Goal: Task Accomplishment & Management: Complete application form

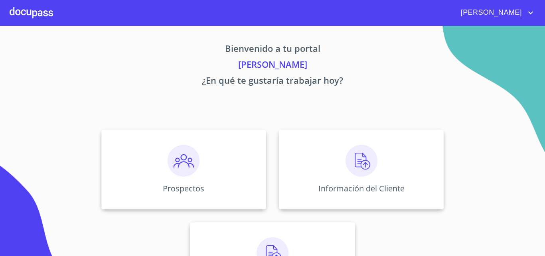
click at [451, 158] on div "Prospectos Información del Cliente Asignación de Ventas" at bounding box center [272, 215] width 495 height 185
click at [383, 168] on div "Información del Cliente" at bounding box center [361, 170] width 165 height 80
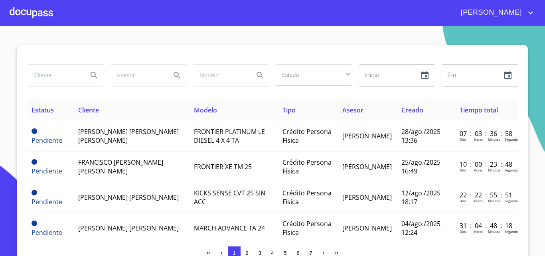
click at [68, 81] on input "search" at bounding box center [54, 76] width 54 height 22
type input "alejand"
click at [45, 15] on div at bounding box center [31, 13] width 43 height 26
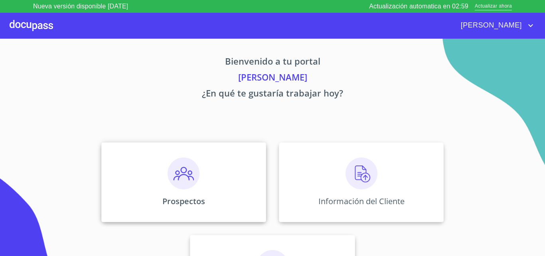
click at [126, 166] on div "Prospectos" at bounding box center [183, 182] width 165 height 80
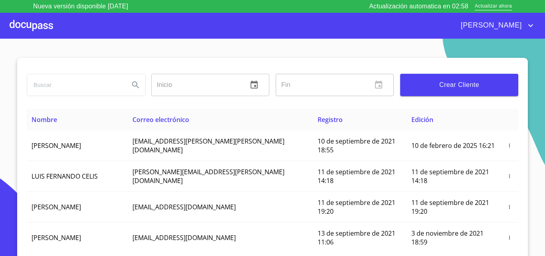
click at [450, 87] on span "Crear Cliente" at bounding box center [459, 84] width 105 height 11
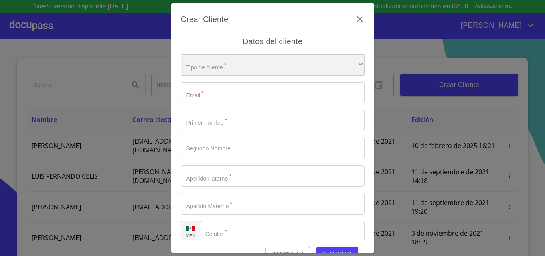
click at [241, 62] on div "​" at bounding box center [273, 65] width 184 height 22
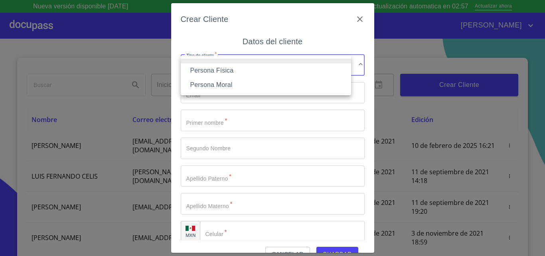
click at [232, 65] on li "Persona Física" at bounding box center [266, 70] width 170 height 14
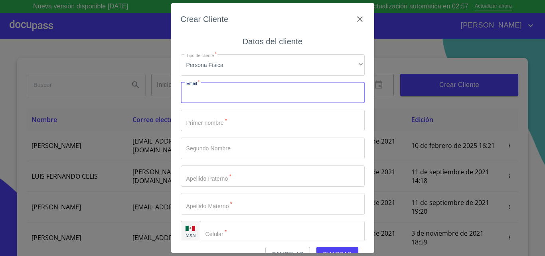
click at [223, 88] on input "Tipo de cliente   *" at bounding box center [273, 93] width 184 height 22
click at [233, 125] on input "Tipo de cliente   *" at bounding box center [273, 121] width 184 height 22
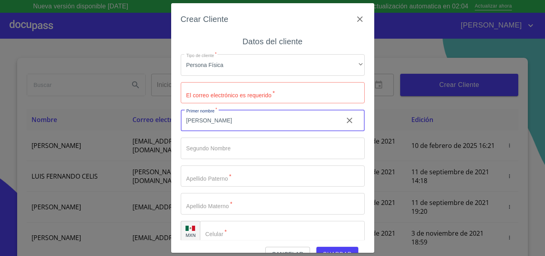
type input "[PERSON_NAME]"
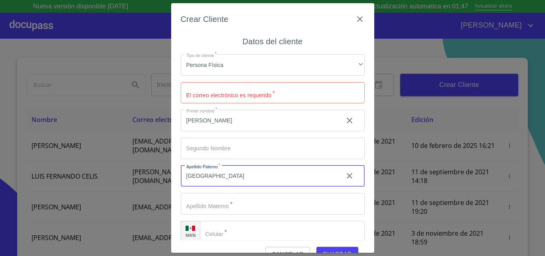
type input "[GEOGRAPHIC_DATA]"
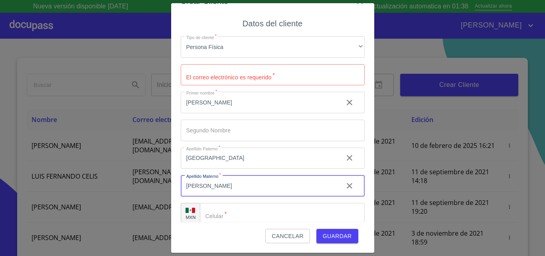
type input "[PERSON_NAME]"
click at [250, 76] on input "Tipo de cliente   *" at bounding box center [273, 75] width 184 height 22
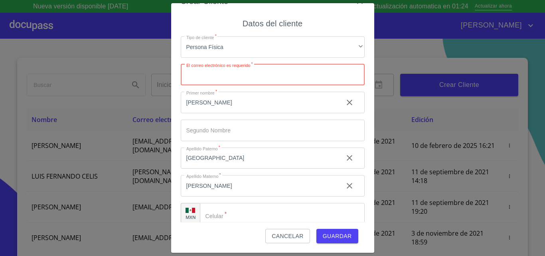
click at [250, 76] on input "Tipo de cliente   *" at bounding box center [273, 75] width 184 height 22
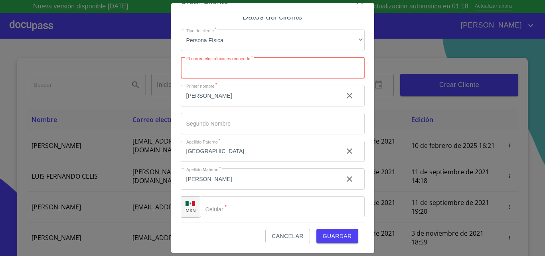
scroll to position [9, 0]
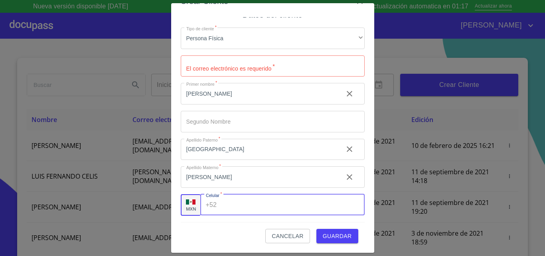
click at [287, 208] on input "Tipo de cliente   *" at bounding box center [292, 205] width 144 height 22
type input "[PHONE_NUMBER]"
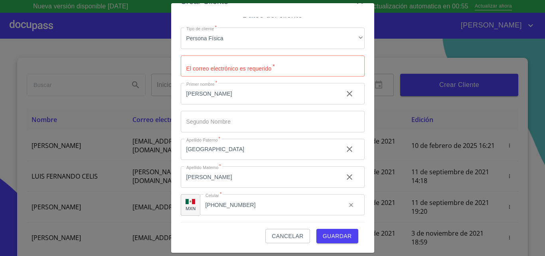
click at [252, 166] on div "Tipo de cliente   * Persona Física ​ El correo electrónico es requerido   * ​ P…" at bounding box center [273, 121] width 184 height 201
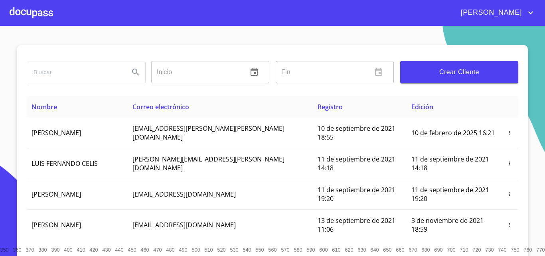
click at [414, 92] on div "Inicio ​ Fin ​ Crear Cliente" at bounding box center [273, 70] width 492 height 51
click at [41, 25] on div at bounding box center [31, 13] width 43 height 26
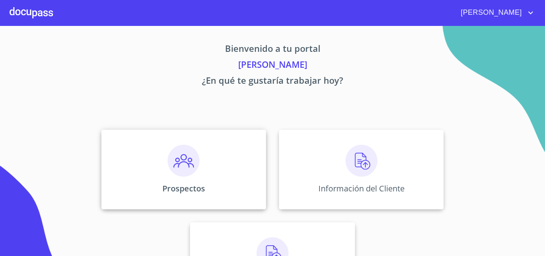
click at [178, 170] on img at bounding box center [184, 161] width 32 height 32
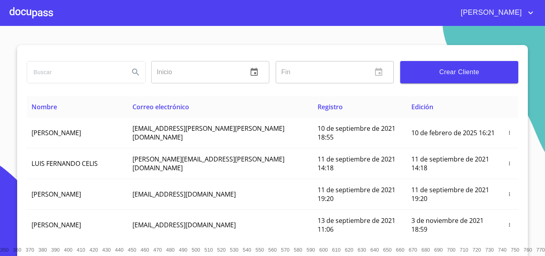
click at [471, 74] on span "Crear Cliente" at bounding box center [459, 72] width 105 height 11
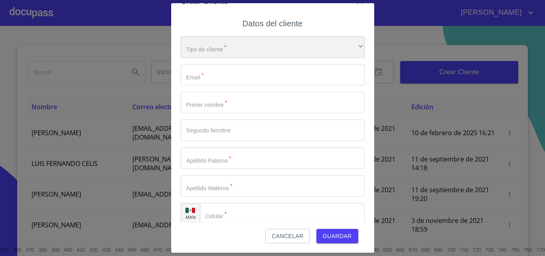
click at [256, 40] on div "​" at bounding box center [273, 47] width 184 height 22
click at [242, 47] on div "​" at bounding box center [273, 47] width 184 height 22
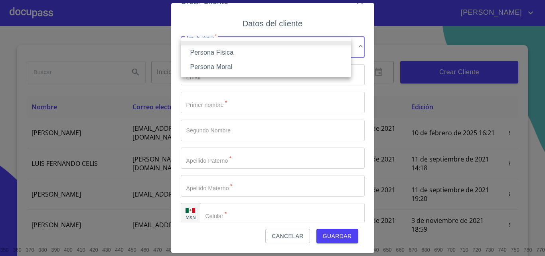
click at [242, 47] on li "Persona Física" at bounding box center [266, 52] width 170 height 14
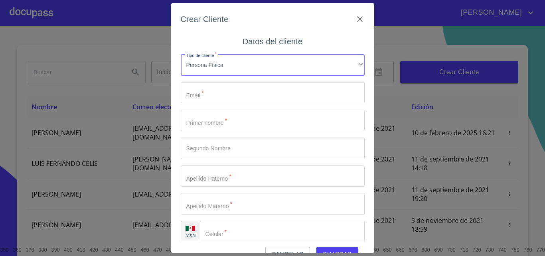
click at [245, 97] on input "Tipo de cliente   *" at bounding box center [273, 93] width 184 height 22
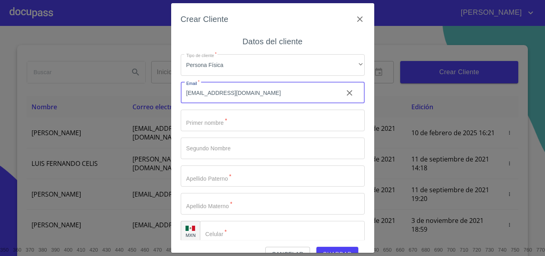
type input "[EMAIL_ADDRESS][DOMAIN_NAME]"
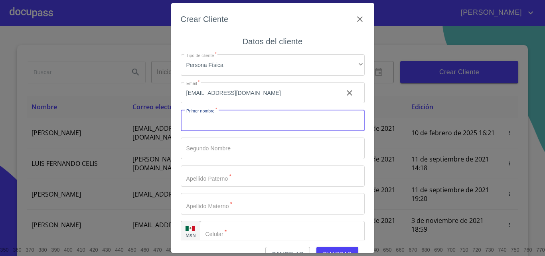
click at [235, 120] on input "Tipo de cliente   *" at bounding box center [273, 121] width 184 height 22
type input "[PERSON_NAME]"
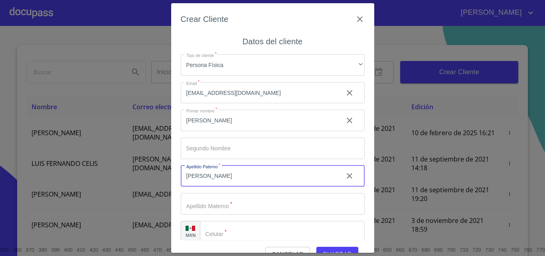
type input "[PERSON_NAME]"
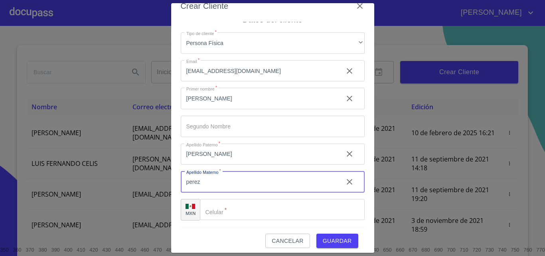
scroll to position [18, 0]
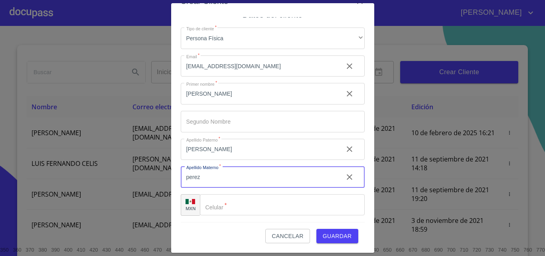
type input "perez"
click at [271, 199] on input "Tipo de cliente   *" at bounding box center [282, 205] width 165 height 22
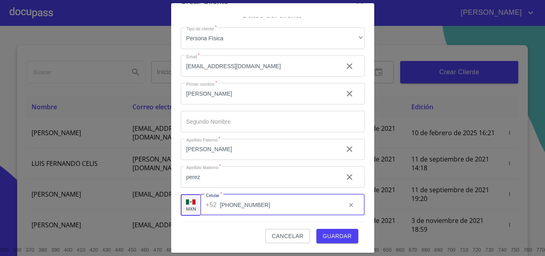
type input "[PHONE_NUMBER]"
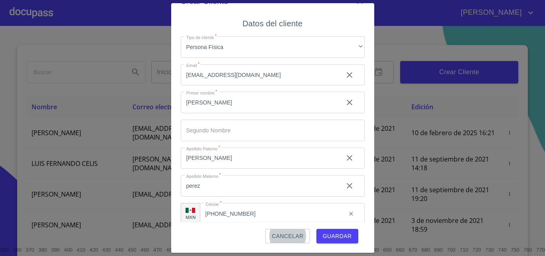
scroll to position [9, 0]
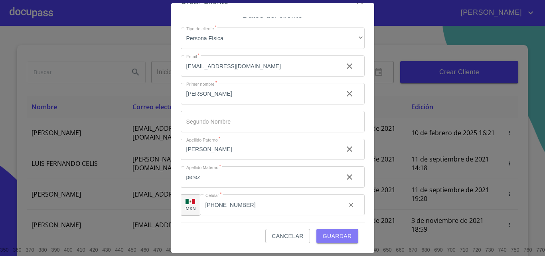
click at [338, 238] on span "Guardar" at bounding box center [337, 236] width 29 height 10
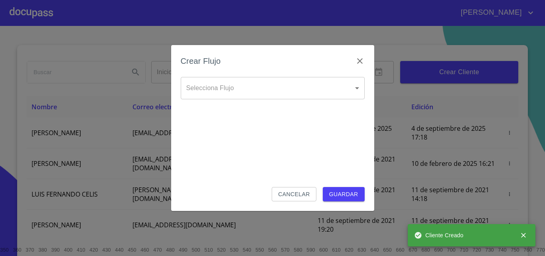
click at [265, 93] on body "[PERSON_NAME] ​ Fin ​ Crear Cliente Nombre Correo electrónico Registro Edición …" at bounding box center [272, 128] width 545 height 256
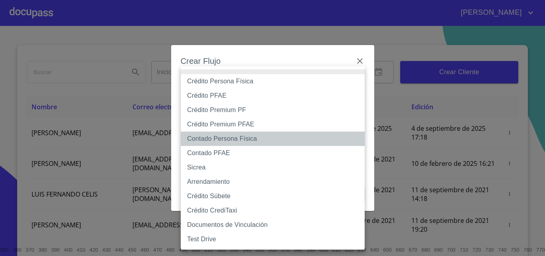
click at [225, 140] on li "Contado Persona Física" at bounding box center [273, 139] width 184 height 14
type input "60bf975b0d9865ccc2471536"
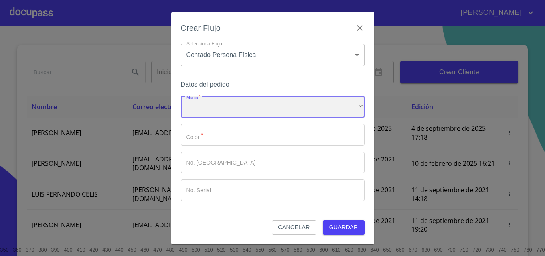
click at [225, 102] on div "​" at bounding box center [273, 108] width 184 height 22
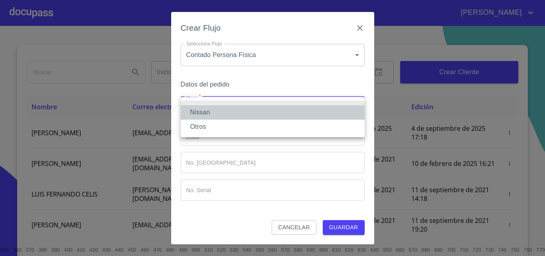
click at [211, 109] on li "Nissan" at bounding box center [273, 112] width 184 height 14
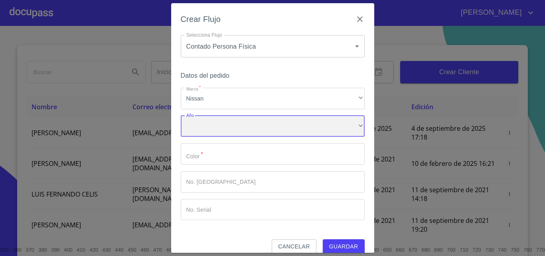
click at [211, 130] on div "​" at bounding box center [273, 127] width 184 height 22
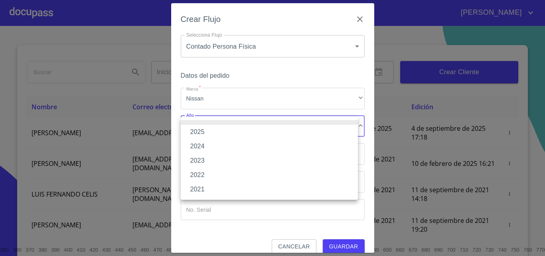
click at [202, 187] on li "2021" at bounding box center [269, 189] width 177 height 14
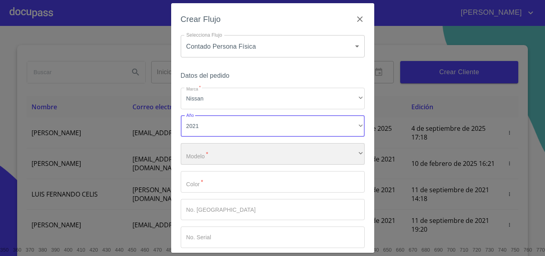
click at [210, 158] on div "​" at bounding box center [273, 154] width 184 height 22
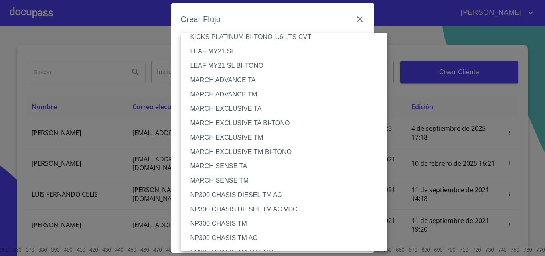
scroll to position [239, 0]
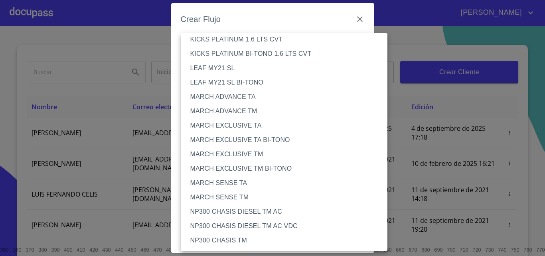
click at [261, 110] on li "MARCH ADVANCE TM" at bounding box center [288, 111] width 214 height 14
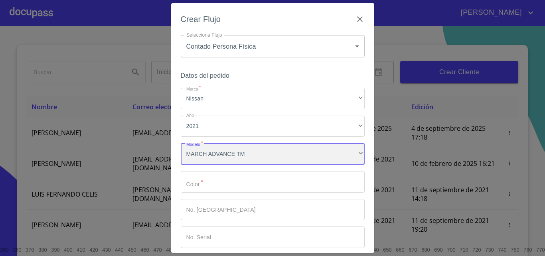
scroll to position [38, 0]
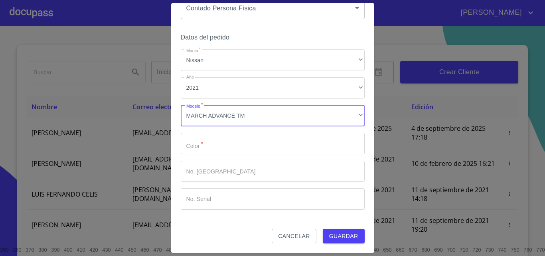
click at [223, 158] on div "Marca   * Nissan ​ Año 2021 ​ Modelo   * MARCH ADVANCE TM ​ Color   * ​ No. Ped…" at bounding box center [273, 129] width 184 height 160
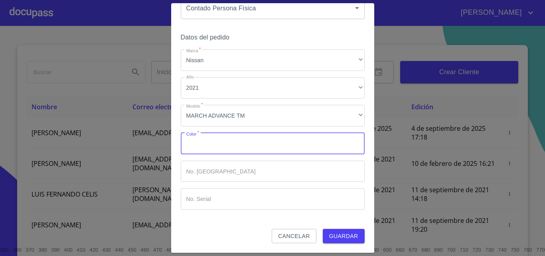
click at [238, 149] on input "Marca   *" at bounding box center [273, 144] width 184 height 22
type input "gris"
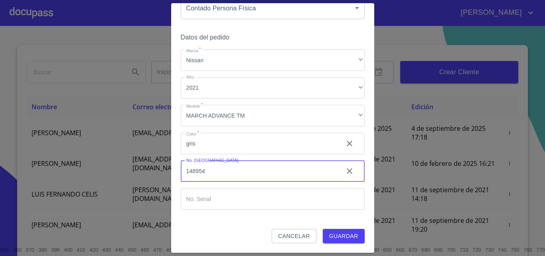
type input "148954"
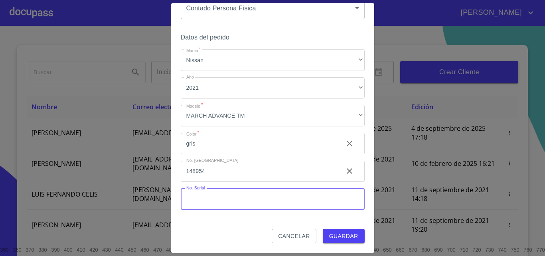
click at [257, 200] on input "Marca   *" at bounding box center [273, 199] width 184 height 22
click at [286, 195] on input "Marca   *" at bounding box center [273, 199] width 184 height 22
paste input "U240590"
click at [191, 200] on input "U240590" at bounding box center [259, 199] width 156 height 22
type input "240590"
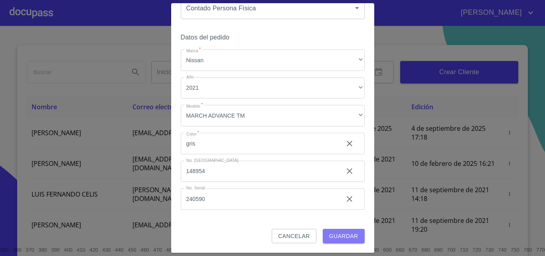
click at [340, 241] on span "Guardar" at bounding box center [343, 236] width 29 height 10
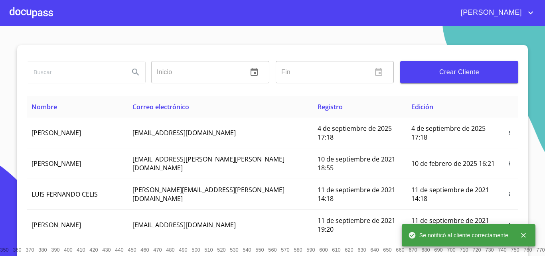
click at [36, 18] on div at bounding box center [31, 13] width 43 height 26
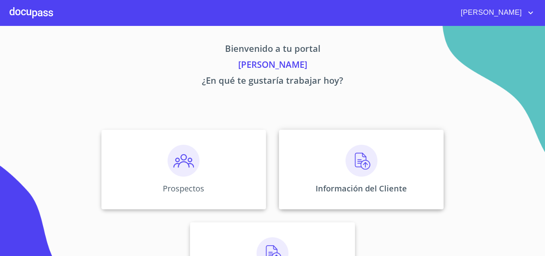
click at [407, 154] on div "Información del Cliente" at bounding box center [361, 170] width 165 height 80
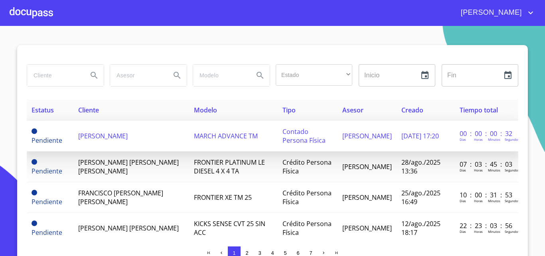
click at [97, 143] on td "[PERSON_NAME]" at bounding box center [131, 136] width 116 height 31
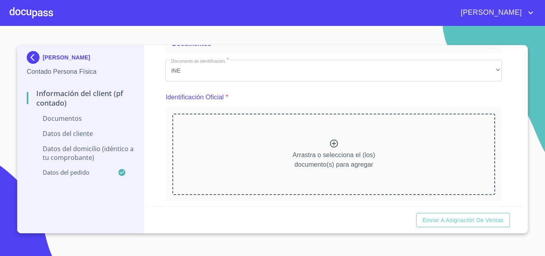
scroll to position [37, 0]
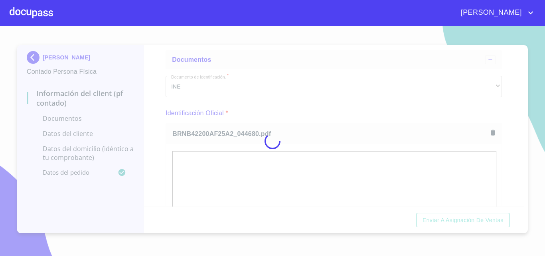
click at [273, 109] on div at bounding box center [272, 141] width 545 height 230
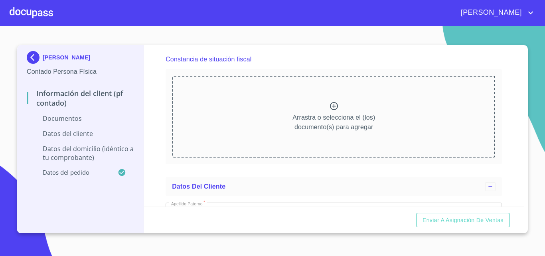
scroll to position [871, 0]
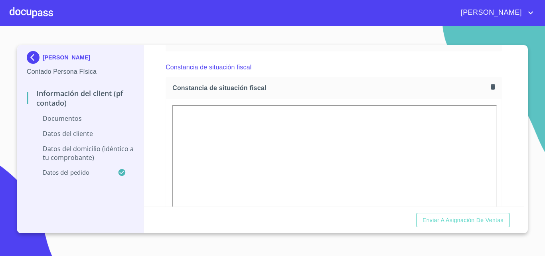
click at [270, 77] on div "Constancia de situación fiscal" at bounding box center [334, 67] width 336 height 19
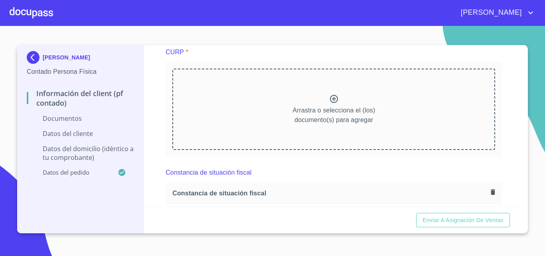
scroll to position [742, 0]
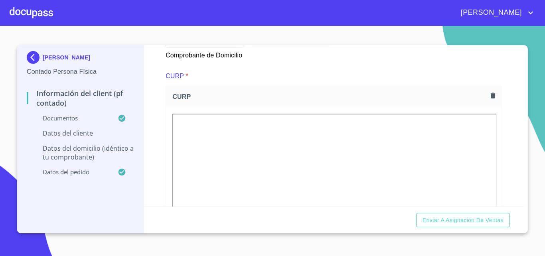
click at [499, 162] on div "Información del Client (PF contado) Documentos Documento de identificación.   *…" at bounding box center [334, 126] width 380 height 162
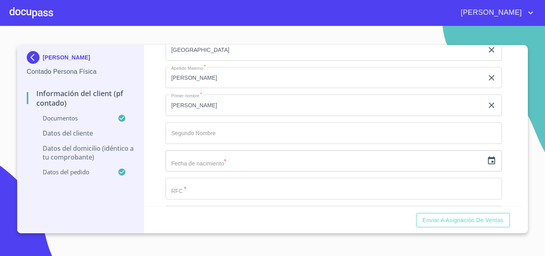
scroll to position [1585, 0]
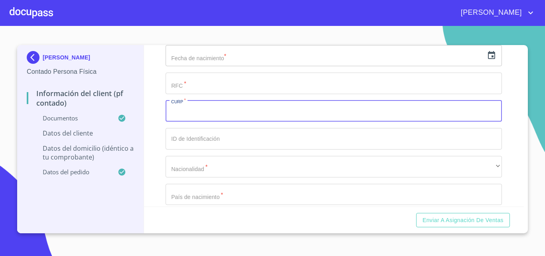
click at [240, 118] on input "Documento de identificación.   *" at bounding box center [334, 112] width 336 height 22
paste input "ZAPA840601HJCMRL01"
type input "ZAPA840601HJCMRL01"
click at [215, 92] on input "Documento de identificación.   *" at bounding box center [334, 84] width 336 height 22
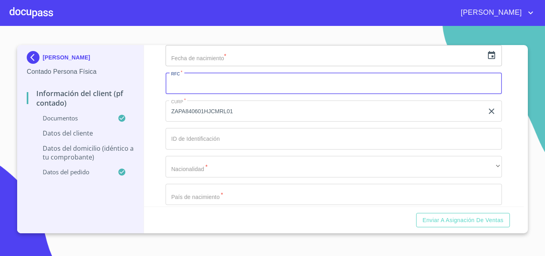
paste input "ZAPA840601V31"
type input "ZAPA840601V31"
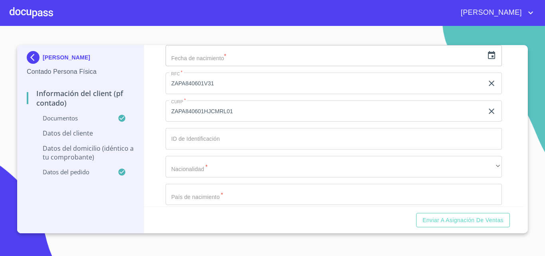
click at [155, 106] on div "Información del Client (PF contado) Documentos Documento de identificación.   *…" at bounding box center [334, 126] width 380 height 162
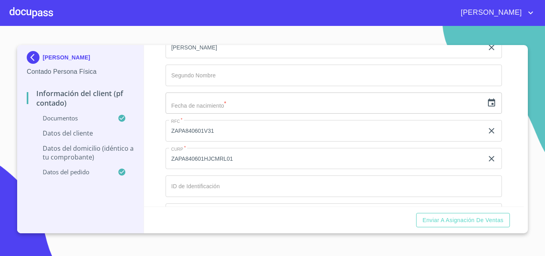
scroll to position [1532, 0]
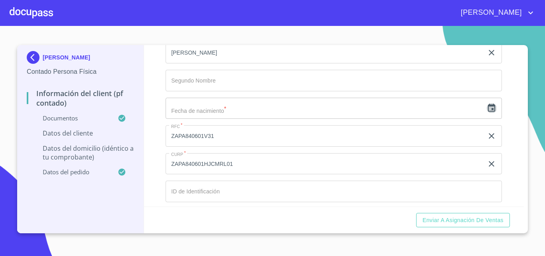
click at [487, 113] on icon "button" at bounding box center [492, 108] width 10 height 10
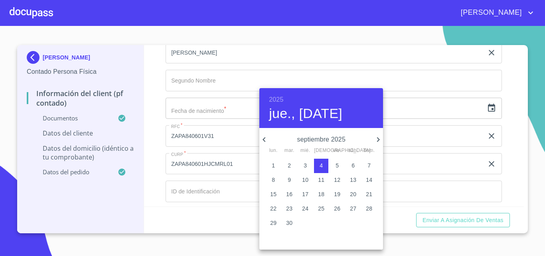
click at [277, 102] on h6 "2025" at bounding box center [276, 99] width 14 height 11
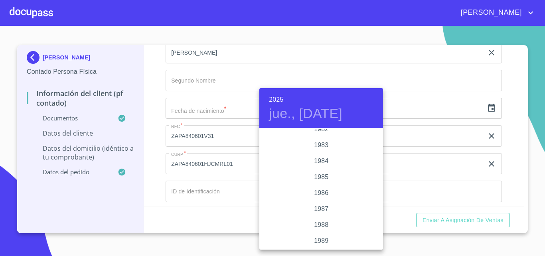
scroll to position [863, 0]
click at [316, 215] on div "1984" at bounding box center [321, 215] width 124 height 16
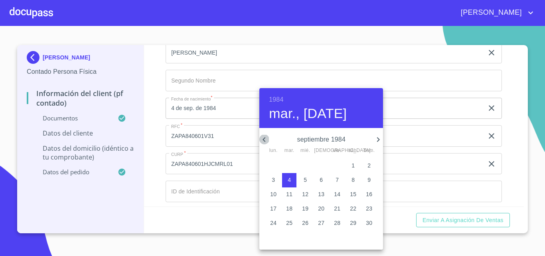
click at [261, 139] on icon "button" at bounding box center [264, 140] width 10 height 10
click at [338, 164] on p "1" at bounding box center [337, 166] width 3 height 8
type input "1 de jun. de 1984"
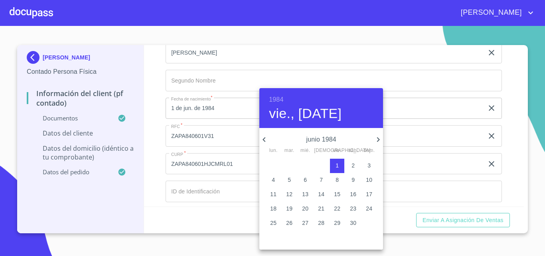
click at [197, 137] on div at bounding box center [272, 128] width 545 height 256
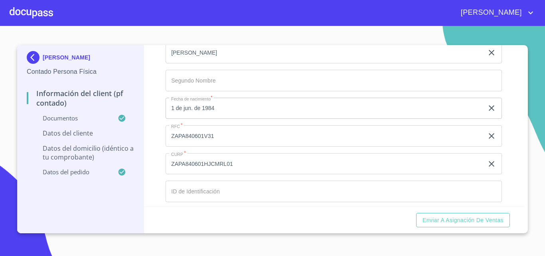
scroll to position [1637, 0]
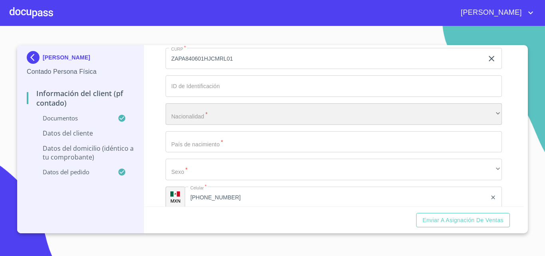
click at [237, 118] on div "​" at bounding box center [334, 114] width 336 height 22
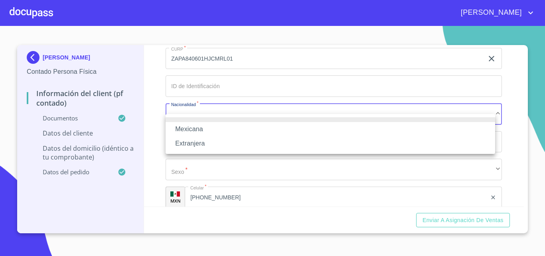
click at [211, 130] on li "Mexicana" at bounding box center [331, 129] width 330 height 14
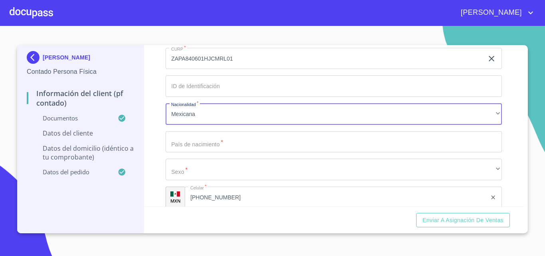
click at [206, 148] on input "Documento de identificación.   *" at bounding box center [334, 142] width 336 height 22
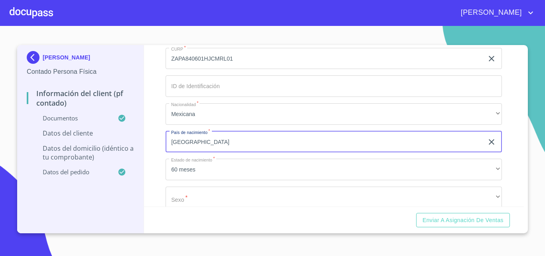
type input "[GEOGRAPHIC_DATA]"
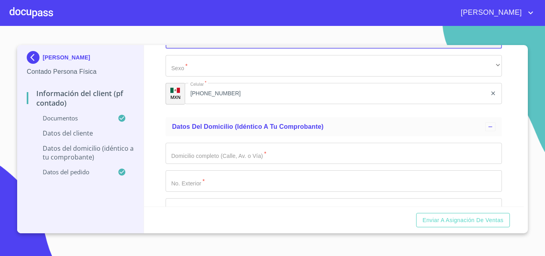
scroll to position [1795, 0]
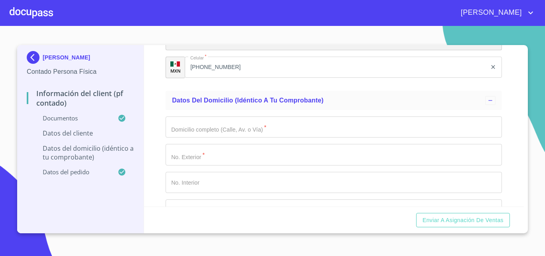
click at [246, 50] on div "​" at bounding box center [334, 40] width 336 height 22
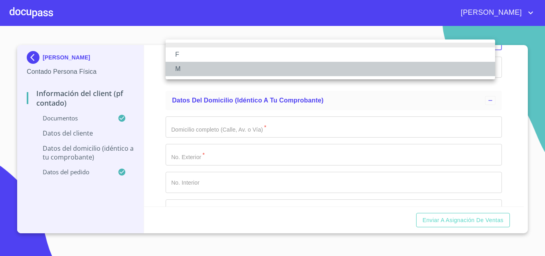
click at [223, 68] on li "M" at bounding box center [331, 69] width 330 height 14
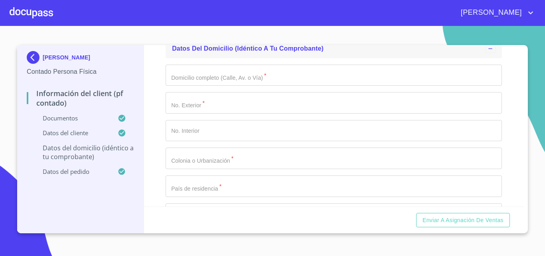
scroll to position [1848, 0]
drag, startPoint x: 250, startPoint y: 87, endPoint x: 140, endPoint y: 17, distance: 130.9
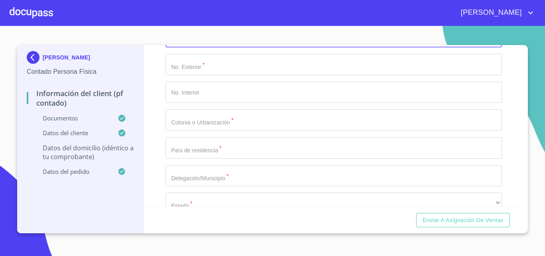
scroll to position [1901, 0]
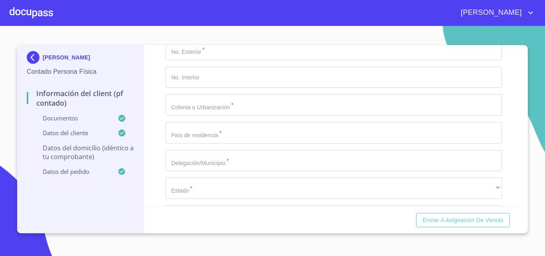
click at [148, 97] on div "Información del Client (PF contado) Documentos Documento de identificación.   *…" at bounding box center [334, 126] width 380 height 162
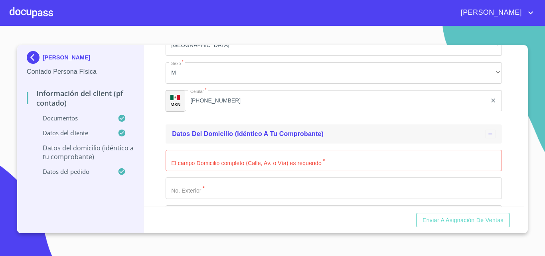
scroll to position [1743, 0]
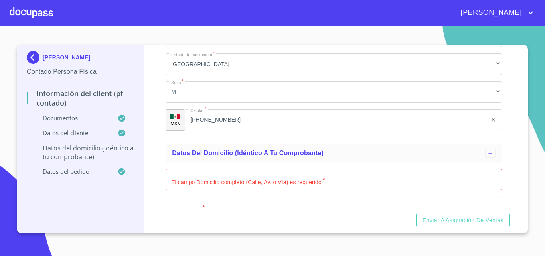
drag, startPoint x: 371, startPoint y: 191, endPoint x: 392, endPoint y: 198, distance: 21.4
click at [379, 191] on input "Documento de identificación.   *" at bounding box center [334, 180] width 336 height 22
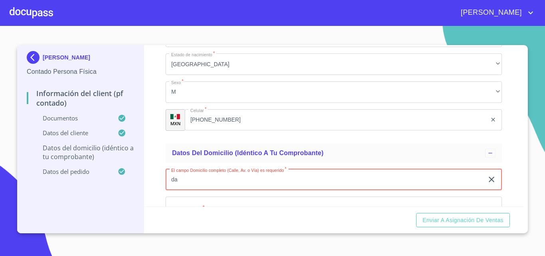
type input "d"
type input "[PERSON_NAME]"
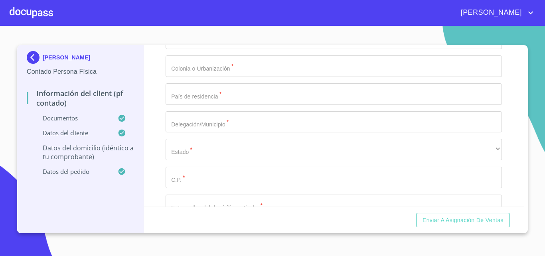
scroll to position [1887, 0]
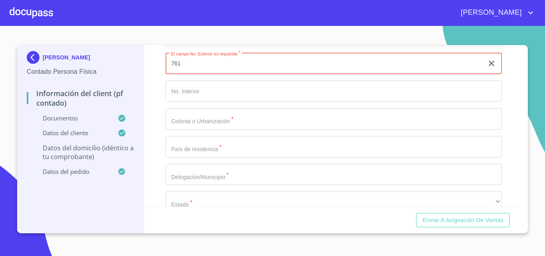
type input "761"
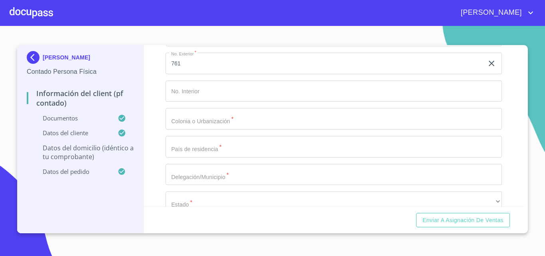
click at [236, 128] on input "Documento de identificación.   *" at bounding box center [334, 119] width 336 height 22
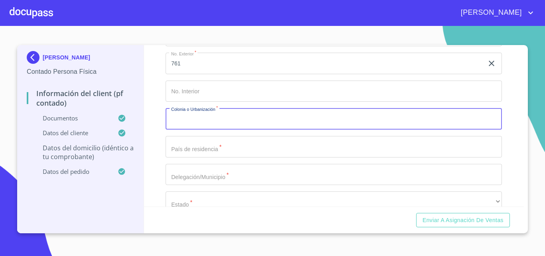
scroll to position [1939, 0]
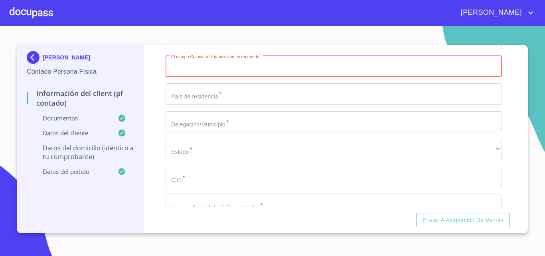
click at [256, 74] on input "Documento de identificación.   *" at bounding box center [334, 66] width 336 height 22
type input "[PERSON_NAME] Y [PERSON_NAME]"
click at [248, 102] on input "Documento de identificación.   *" at bounding box center [334, 94] width 336 height 22
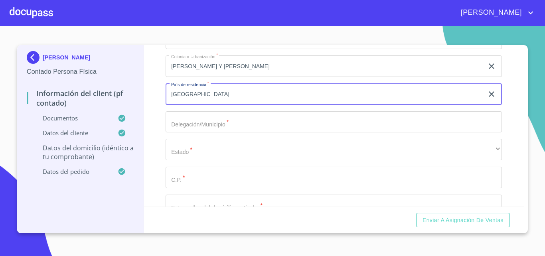
type input "[GEOGRAPHIC_DATA]"
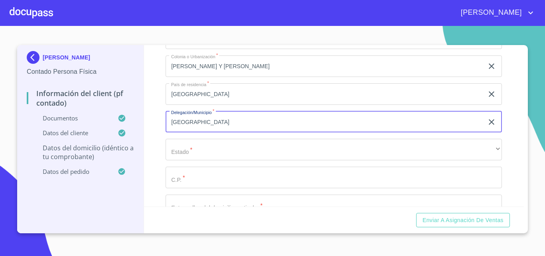
type input "[GEOGRAPHIC_DATA]"
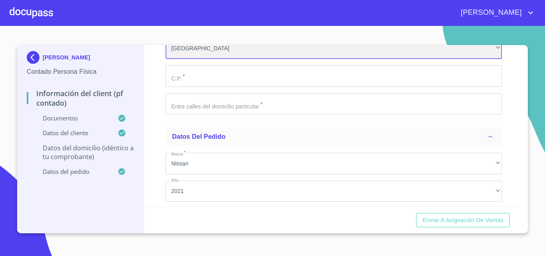
scroll to position [2045, 0]
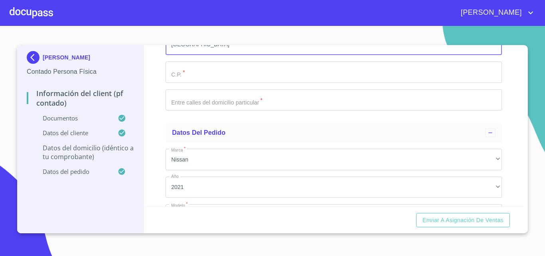
click at [260, 83] on input "Documento de identificación.   *" at bounding box center [334, 72] width 336 height 22
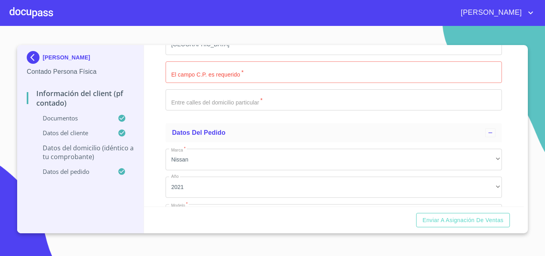
click at [201, 83] on input "Documento de identificación.   *" at bounding box center [334, 72] width 336 height 22
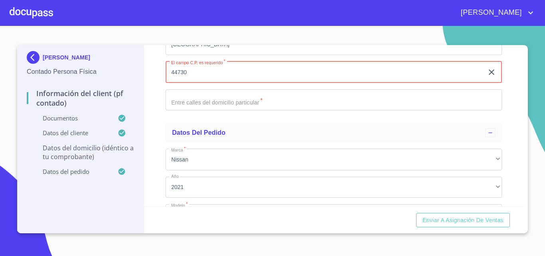
type input "44730"
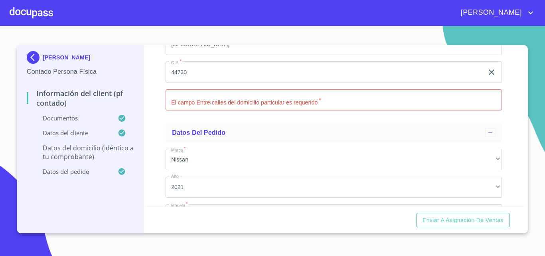
click at [201, 107] on input "Documento de identificación.   *" at bounding box center [334, 100] width 336 height 22
click at [237, 105] on input "Documento de identificación.   *" at bounding box center [334, 100] width 336 height 22
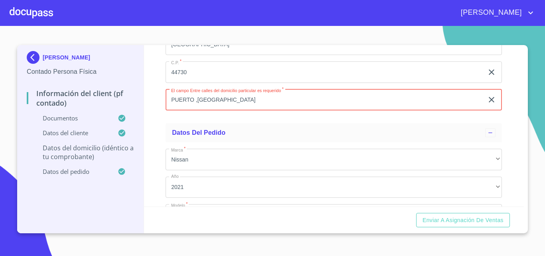
click at [197, 110] on input "PUERTO ,[GEOGRAPHIC_DATA]" at bounding box center [325, 100] width 318 height 22
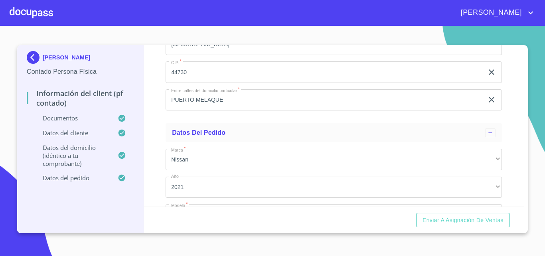
click at [233, 106] on input "PUERTO MELAQUE" at bounding box center [325, 100] width 318 height 22
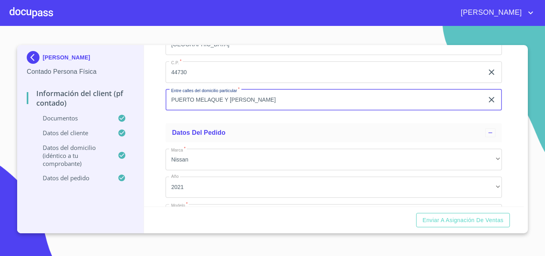
type input "PUERTO MELAQUE Y [PERSON_NAME]"
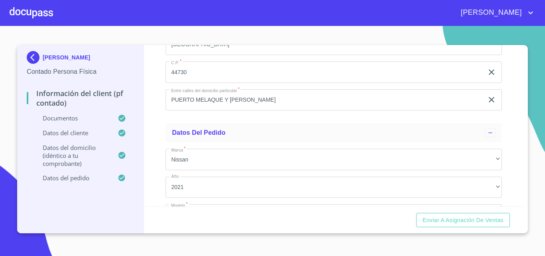
click at [164, 130] on div "Información del Client (PF contado) Documentos Documento de identificación.   *…" at bounding box center [334, 126] width 380 height 162
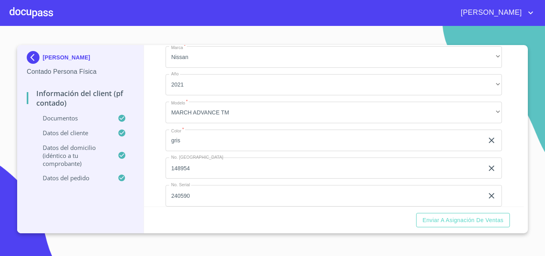
scroll to position [2166, 0]
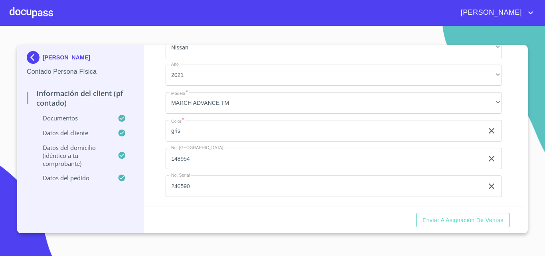
click at [415, 214] on div "Enviar a Asignación de Ventas" at bounding box center [334, 220] width 380 height 27
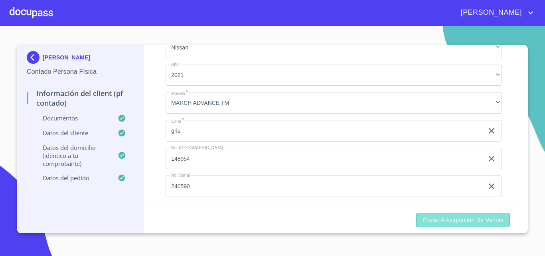
click at [421, 218] on button "Enviar a Asignación de Ventas" at bounding box center [463, 220] width 94 height 15
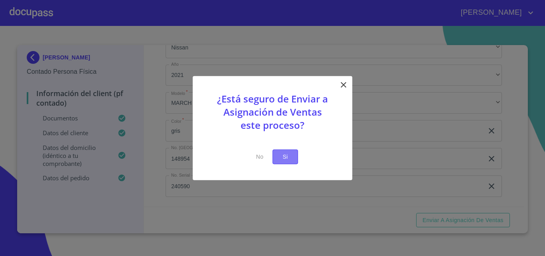
click at [289, 154] on span "Si" at bounding box center [285, 157] width 13 height 10
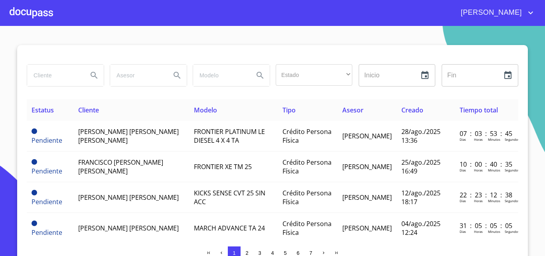
click at [71, 82] on input "search" at bounding box center [54, 76] width 54 height 22
type input "[PERSON_NAME]"
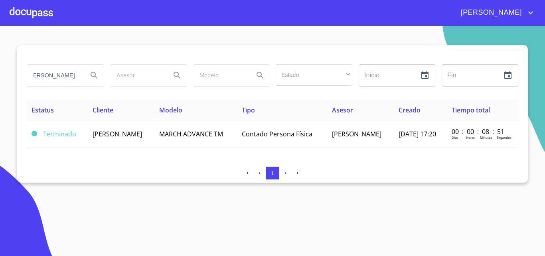
click at [50, 14] on div at bounding box center [31, 13] width 43 height 26
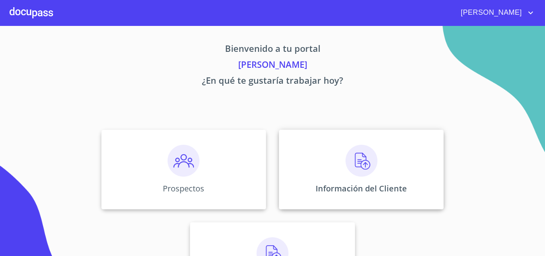
scroll to position [52, 0]
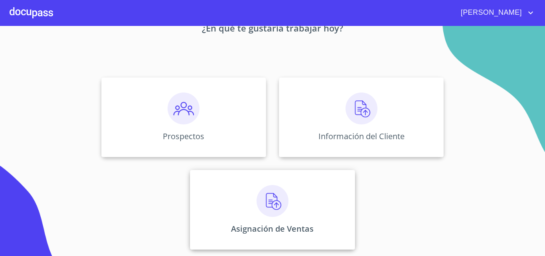
click at [288, 208] on div "Asignación de Ventas" at bounding box center [272, 210] width 165 height 80
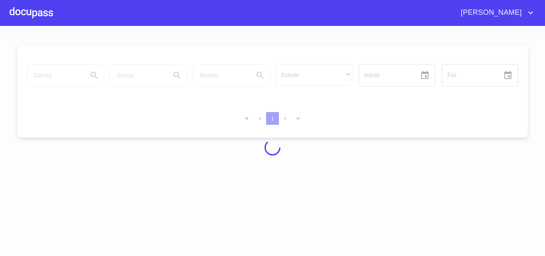
click at [288, 208] on div at bounding box center [272, 147] width 545 height 230
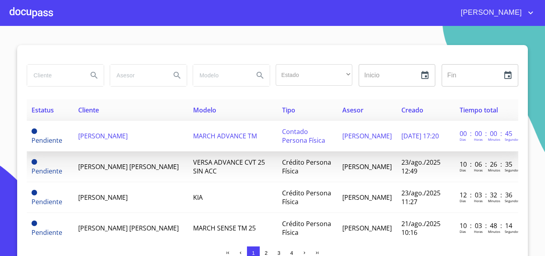
click at [89, 136] on span "[PERSON_NAME]" at bounding box center [102, 136] width 49 height 9
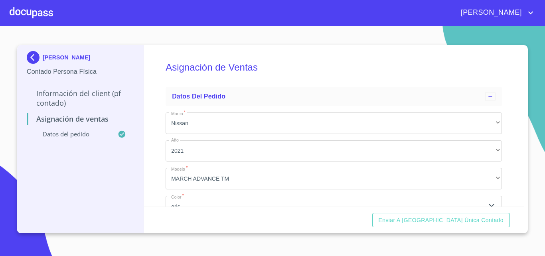
scroll to position [76, 0]
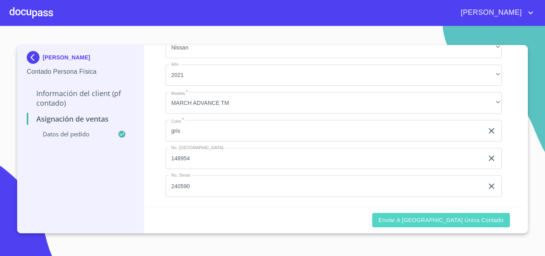
click at [426, 220] on span "Enviar a [GEOGRAPHIC_DATA] única contado" at bounding box center [441, 220] width 125 height 10
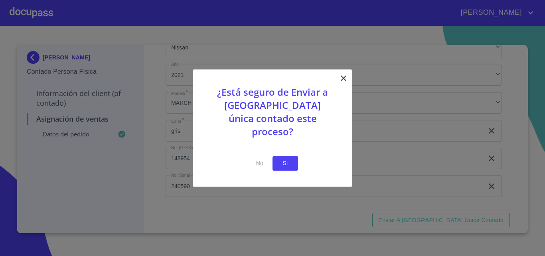
click at [287, 159] on span "Si" at bounding box center [285, 163] width 13 height 10
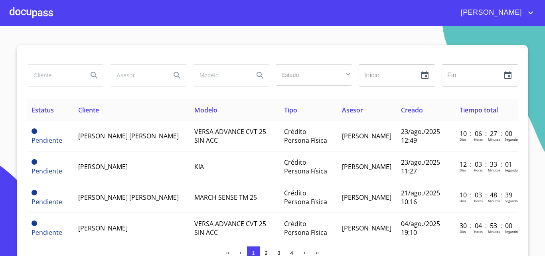
click at [54, 33] on section "Estado ​ ​ Inicio ​ Fin ​ Estatus Cliente Modelo Tipo Asesor Creado Tiempo tota…" at bounding box center [272, 141] width 545 height 230
click at [38, 18] on div at bounding box center [31, 13] width 43 height 26
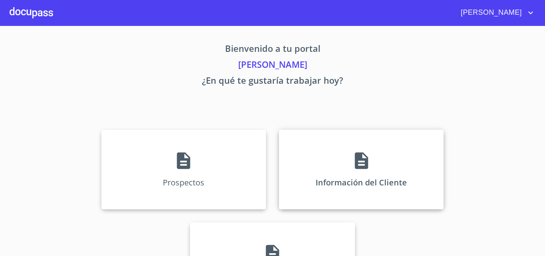
click at [351, 164] on icon at bounding box center [361, 161] width 20 height 20
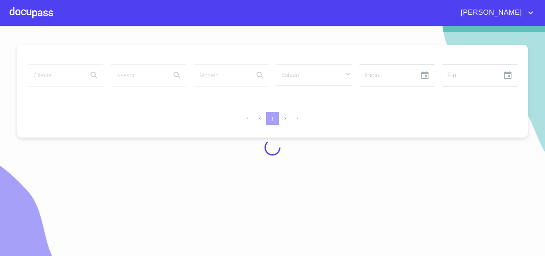
click at [67, 71] on div at bounding box center [272, 147] width 545 height 230
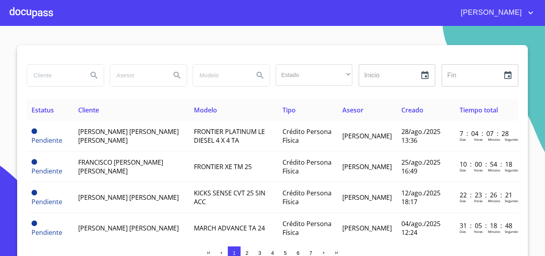
click at [66, 77] on input "search" at bounding box center [54, 76] width 54 height 22
type input "[PERSON_NAME]"
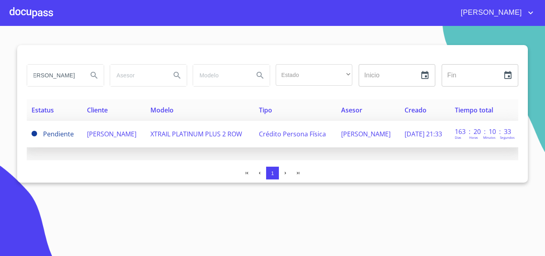
click at [123, 130] on span "[PERSON_NAME]" at bounding box center [111, 134] width 49 height 9
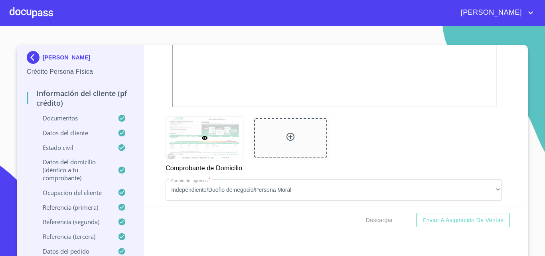
scroll to position [579, 0]
